Goal: Find specific page/section: Find specific page/section

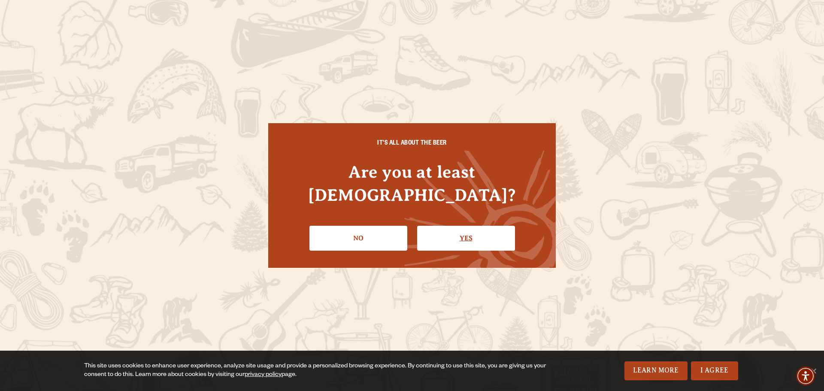
click at [455, 226] on link "Yes" at bounding box center [466, 238] width 98 height 25
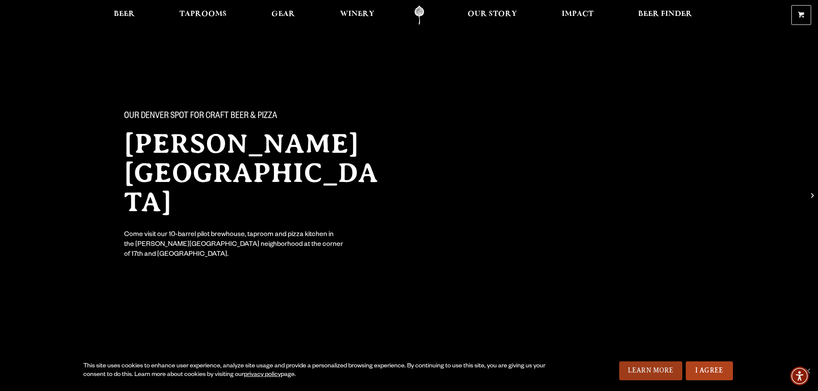
click at [652, 369] on link "Learn More" at bounding box center [650, 370] width 63 height 19
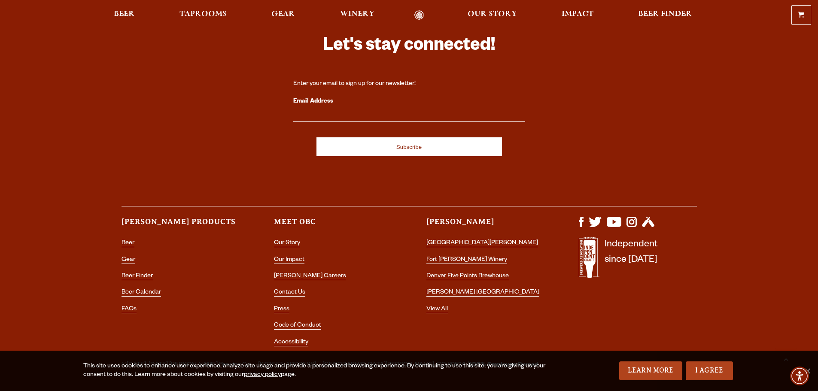
scroll to position [2171, 0]
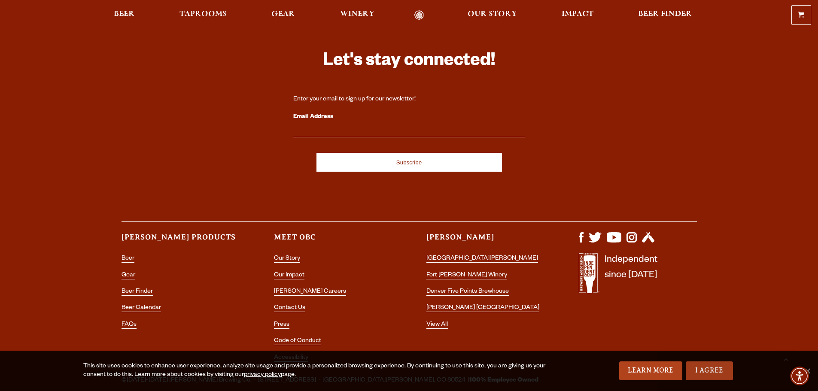
click at [701, 367] on link "I Agree" at bounding box center [708, 370] width 47 height 19
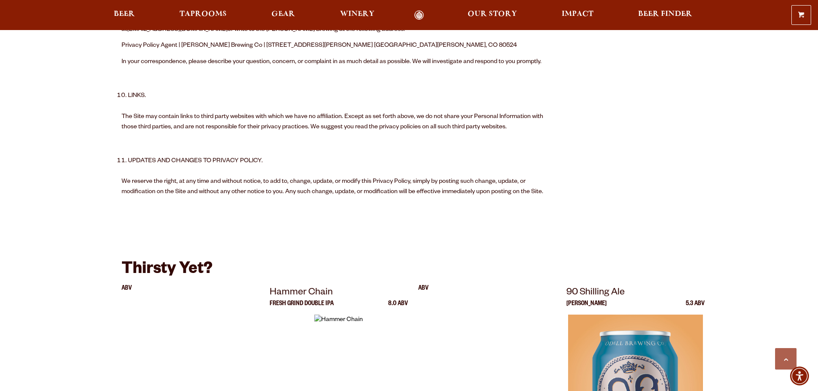
scroll to position [1442, 0]
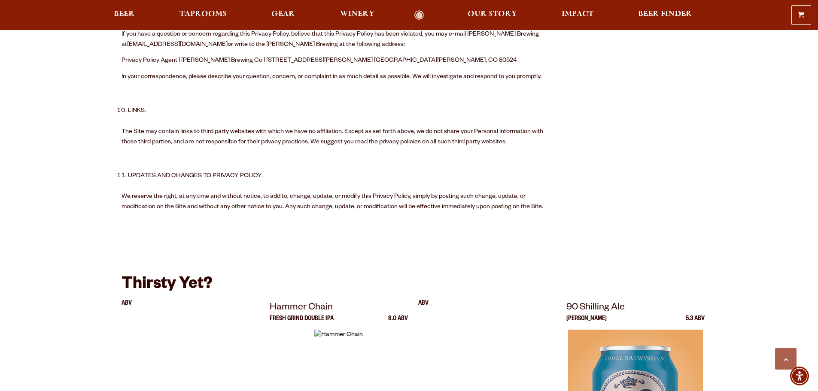
click at [418, 12] on link "Odell Home" at bounding box center [419, 15] width 32 height 10
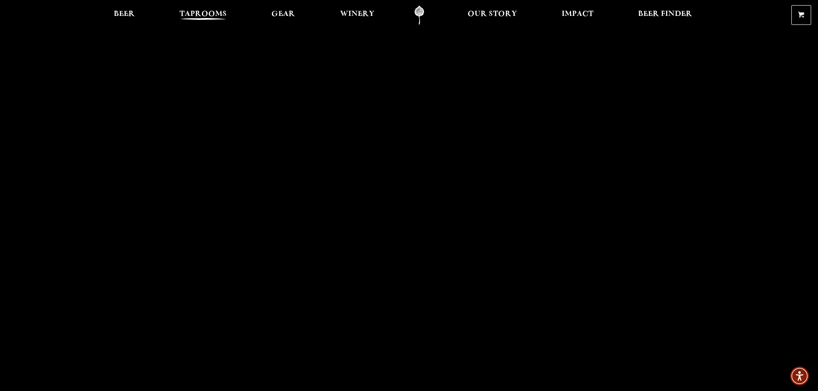
click at [196, 17] on span "Taprooms" at bounding box center [202, 14] width 47 height 7
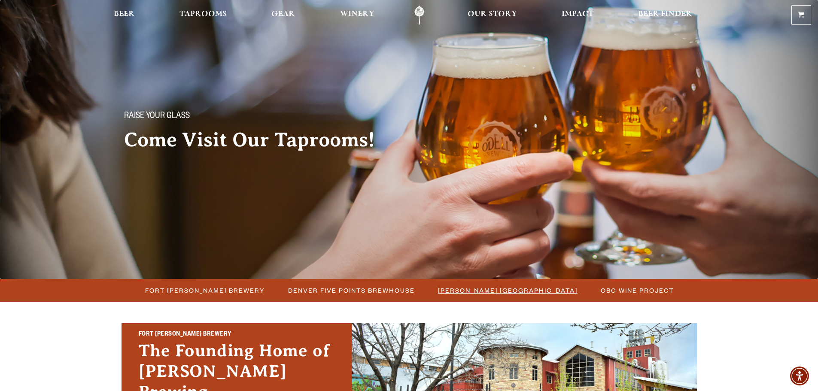
click at [499, 294] on span "[PERSON_NAME] [GEOGRAPHIC_DATA]" at bounding box center [507, 290] width 139 height 12
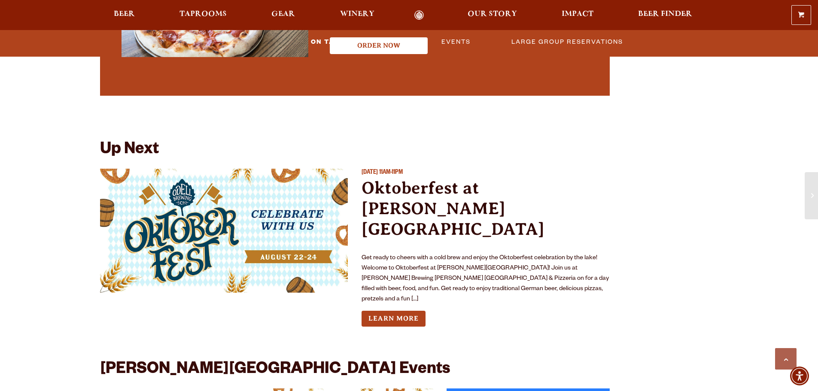
scroll to position [1802, 0]
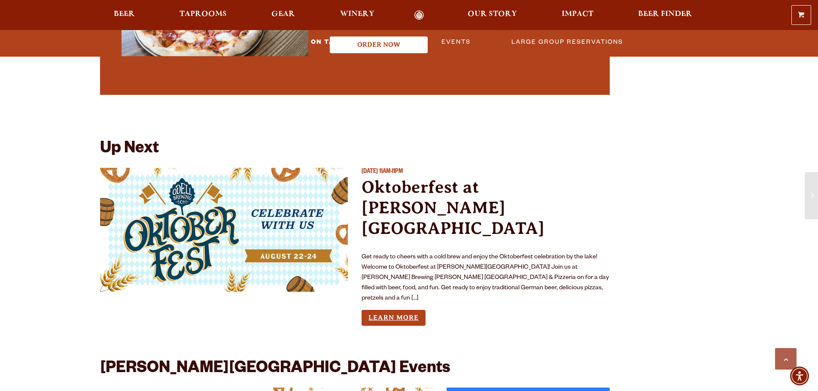
click at [392, 310] on link "Learn More" at bounding box center [393, 318] width 64 height 16
